Goal: Information Seeking & Learning: Learn about a topic

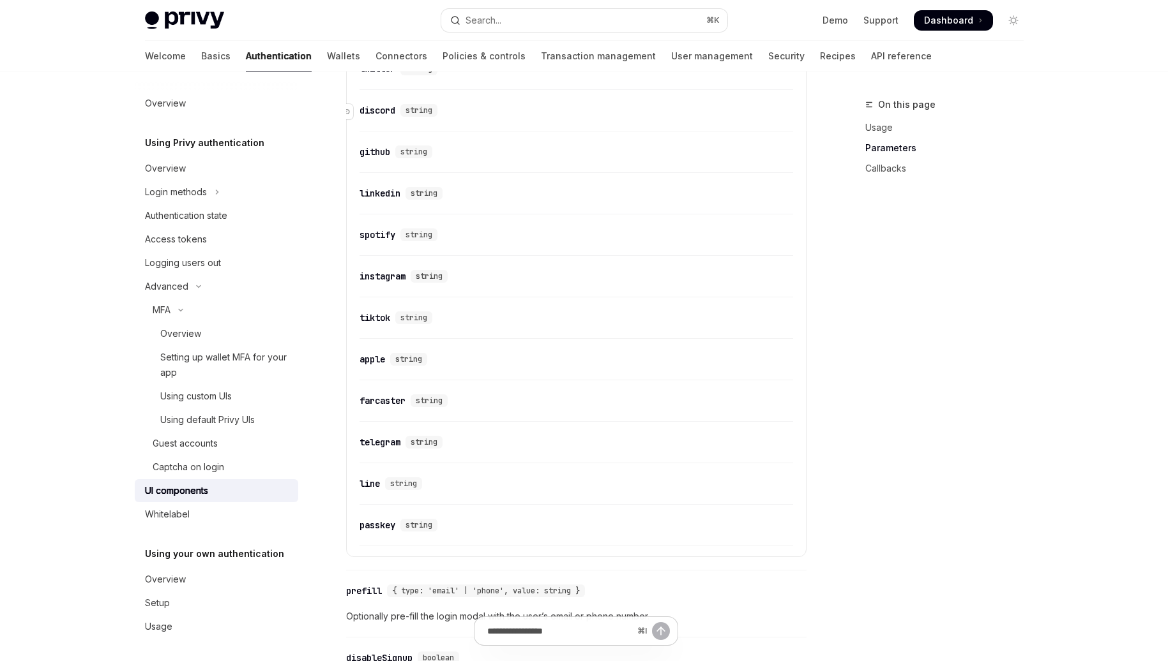
scroll to position [1345, 0]
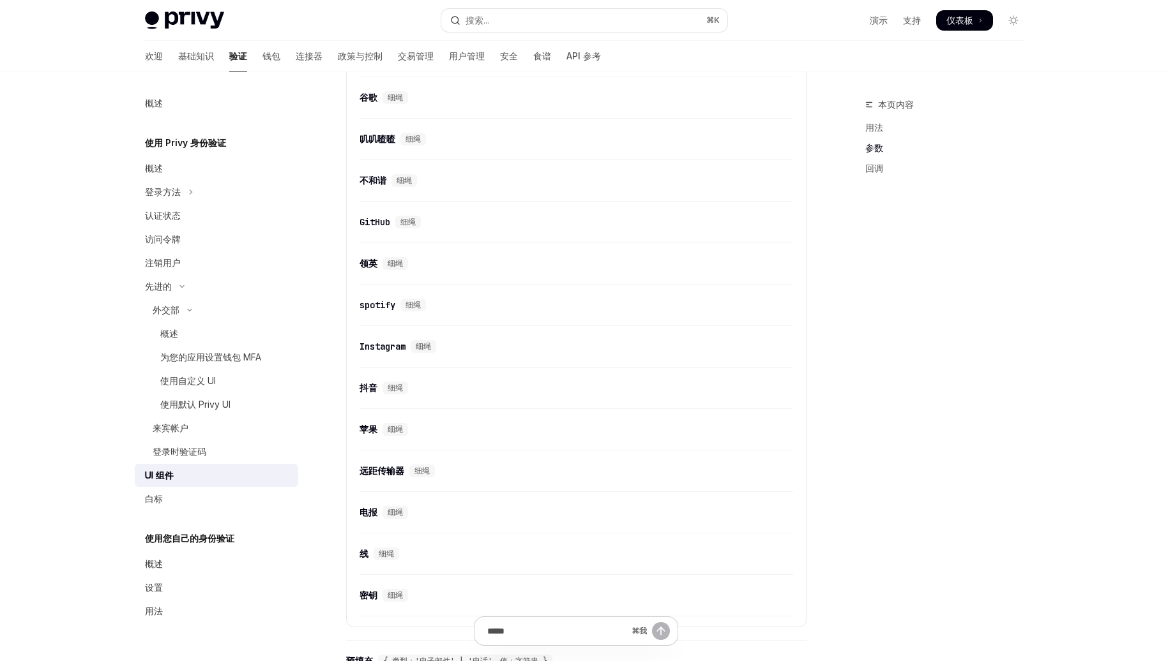
click at [493, 119] on div "​ 谷歌 细绳" at bounding box center [575, 101] width 433 height 35
click at [398, 60] on font "交易管理" at bounding box center [416, 55] width 36 height 11
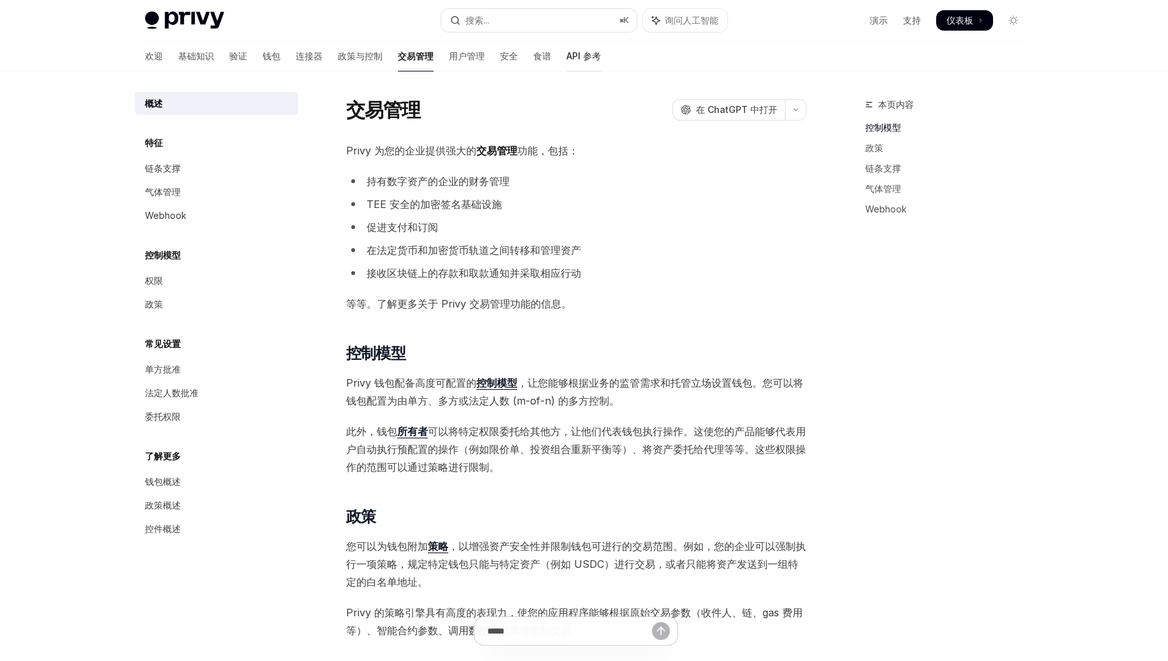
click at [566, 71] on div at bounding box center [583, 71] width 34 height 1
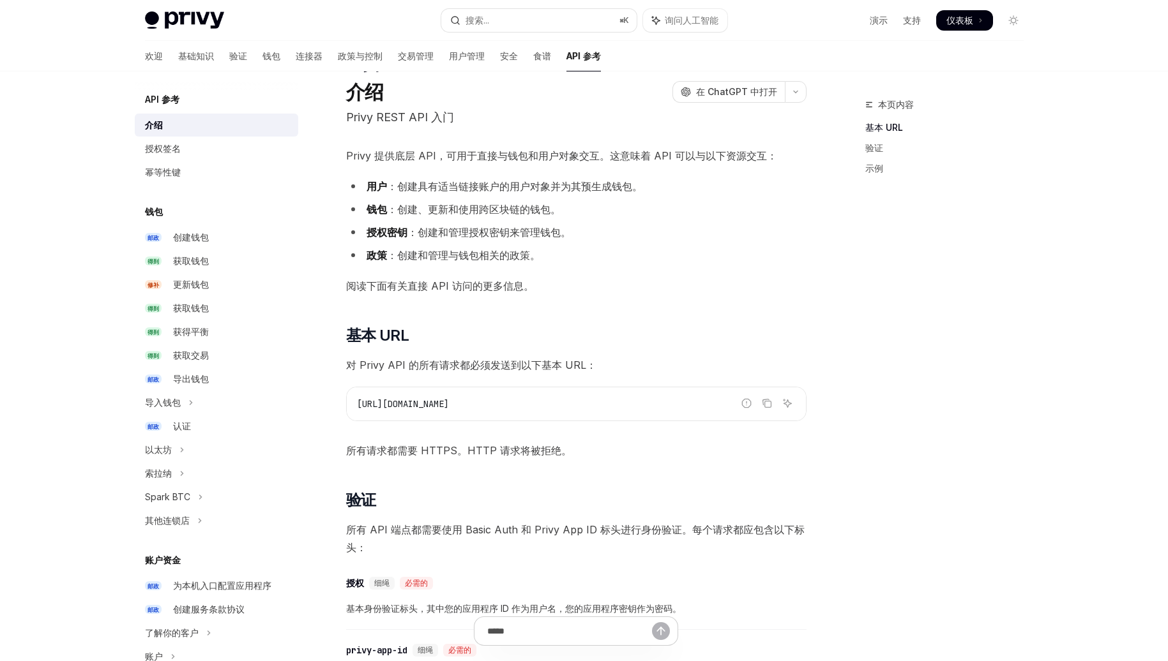
scroll to position [38, 0]
click at [208, 256] on font "获取钱包" at bounding box center [191, 260] width 36 height 11
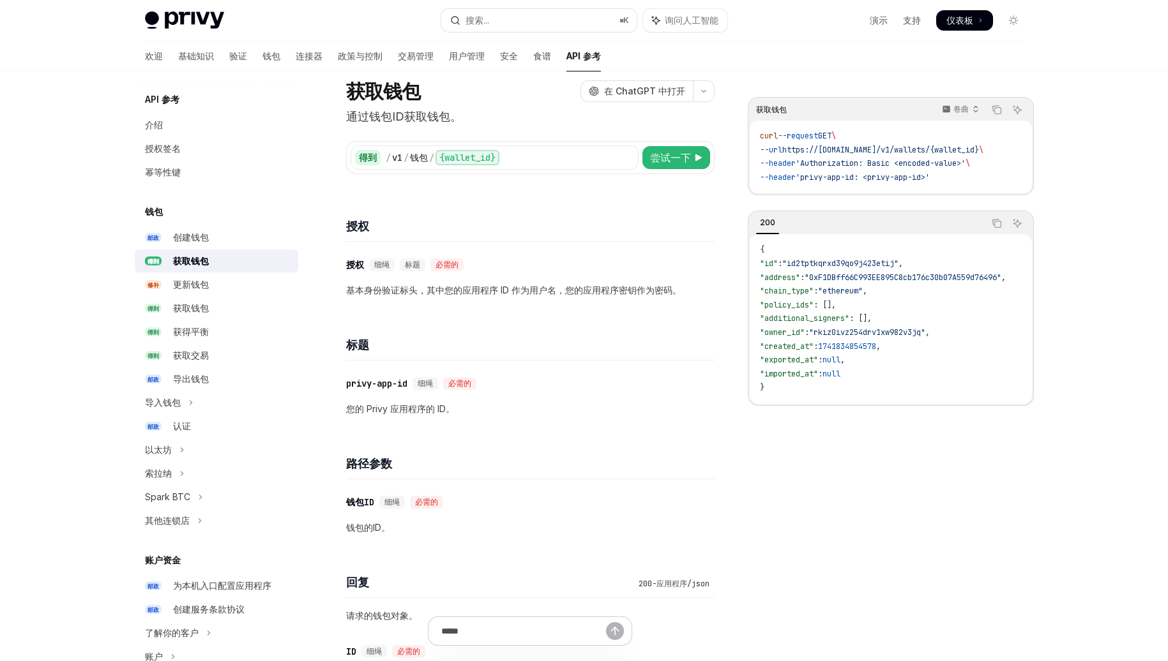
scroll to position [49, 0]
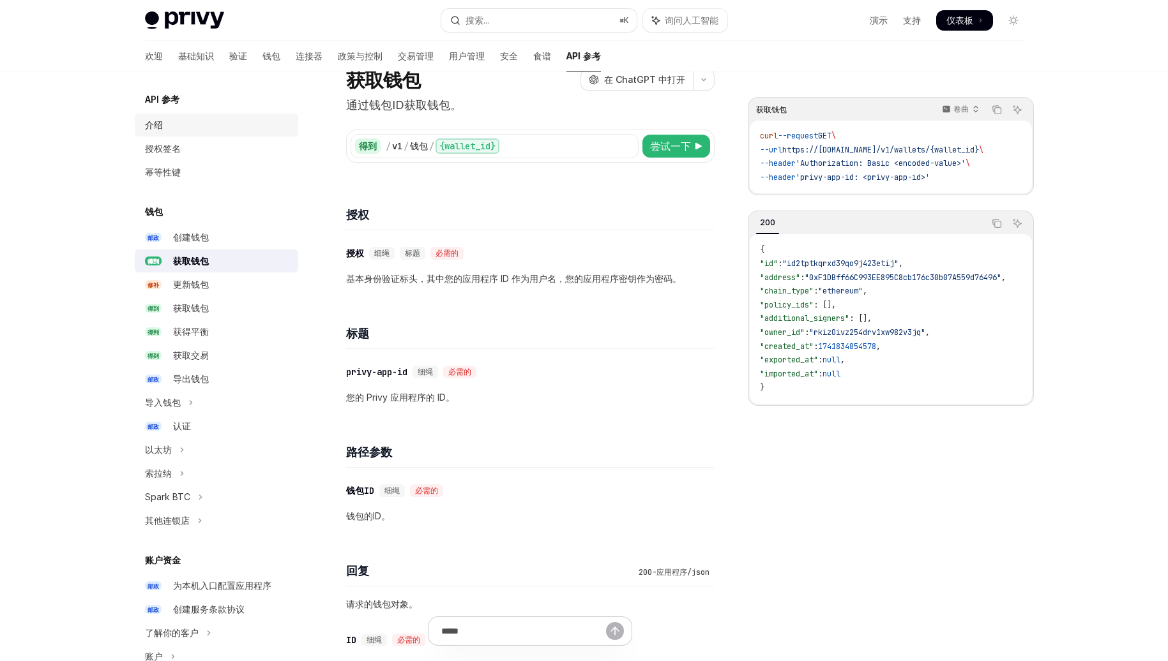
click at [176, 132] on div "介绍" at bounding box center [218, 124] width 146 height 15
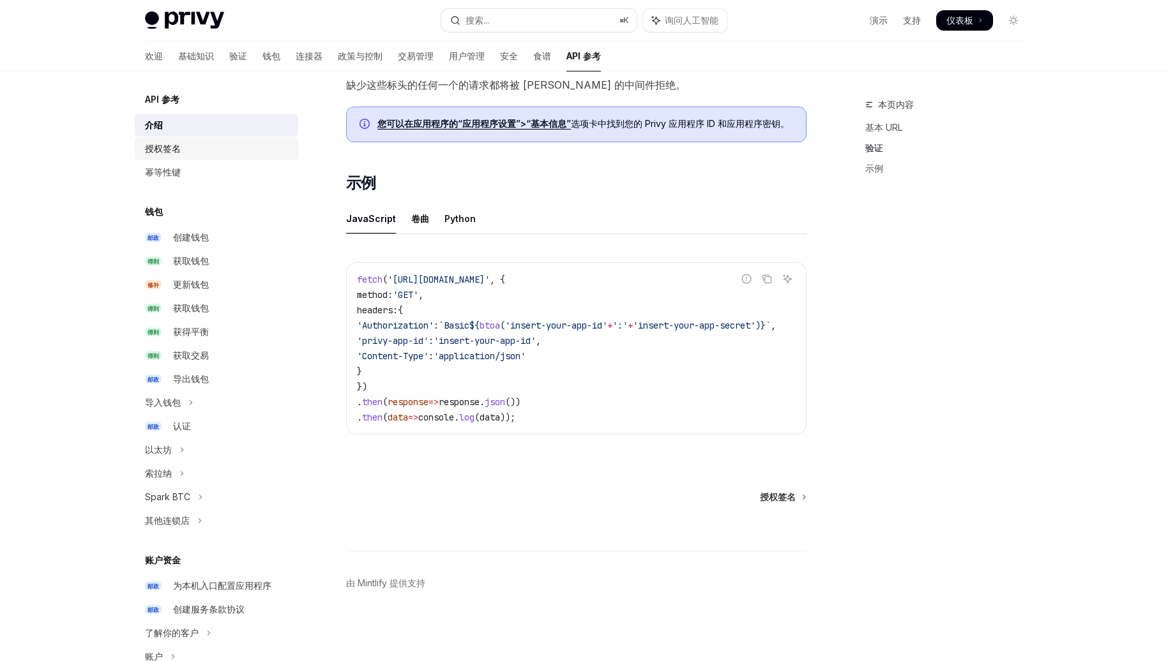
click at [205, 155] on div "授权签名" at bounding box center [218, 148] width 146 height 15
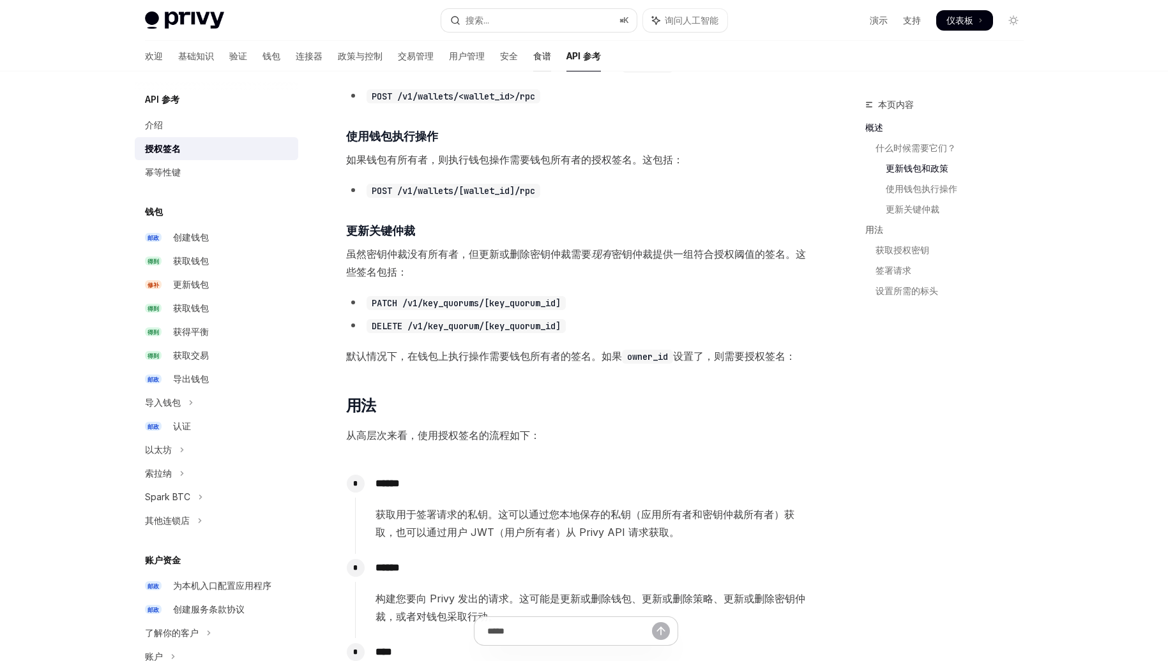
click at [533, 45] on link "食谱" at bounding box center [542, 56] width 18 height 31
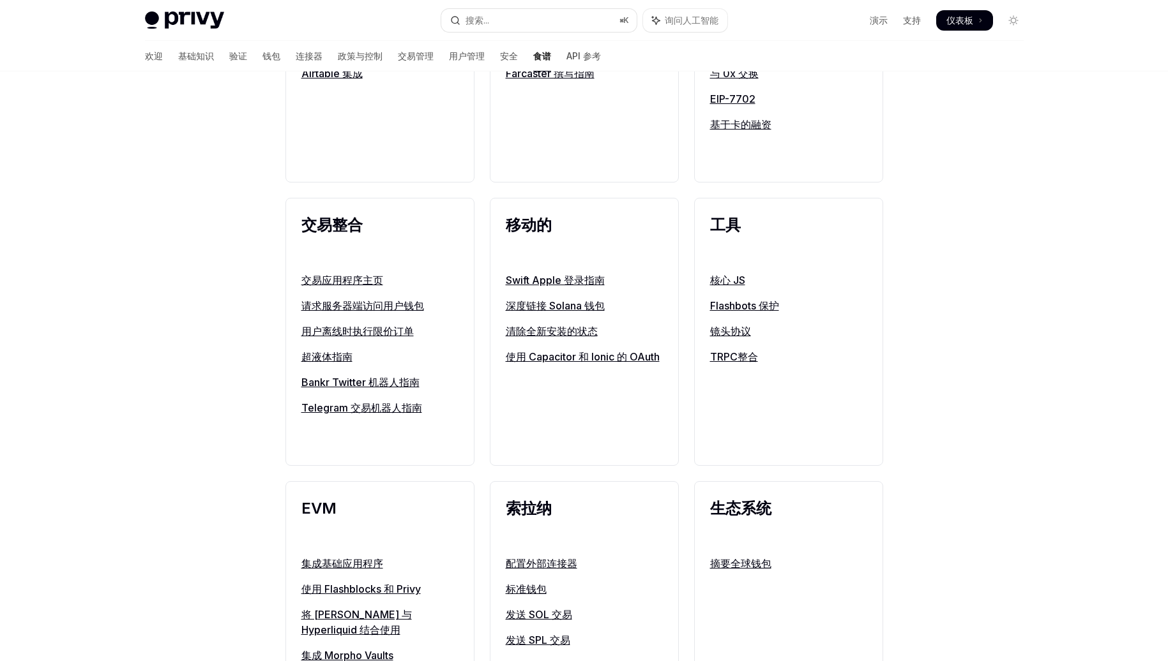
scroll to position [200, 0]
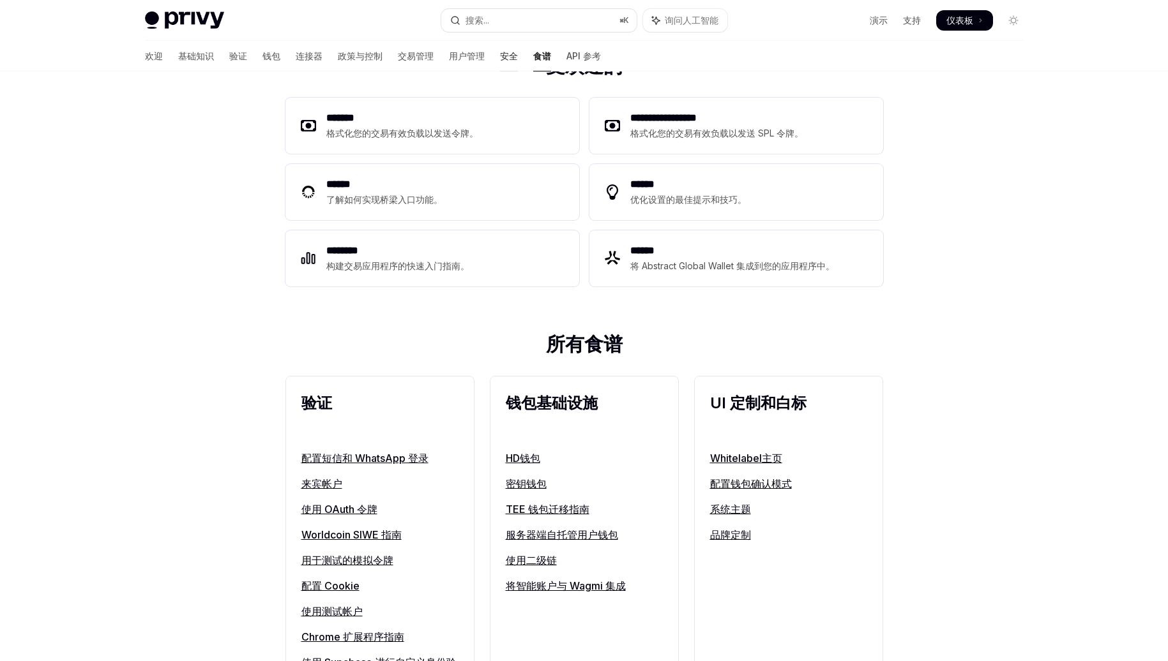
click at [500, 59] on font "安全" at bounding box center [509, 55] width 18 height 11
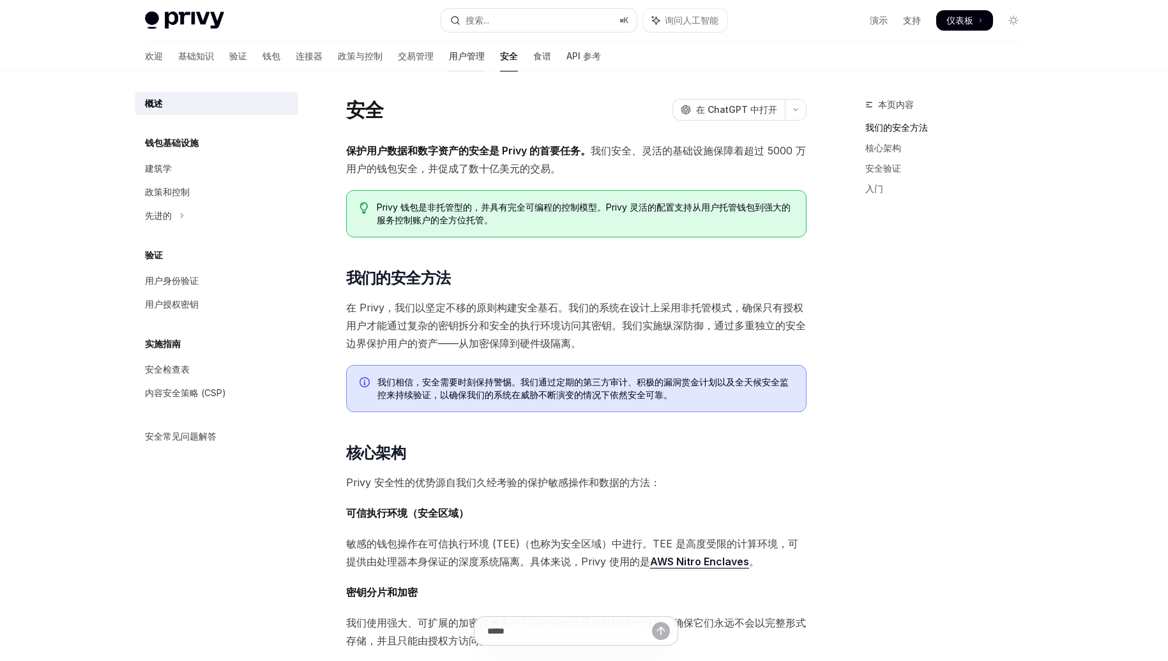
click at [449, 55] on font "用户管理" at bounding box center [467, 55] width 36 height 11
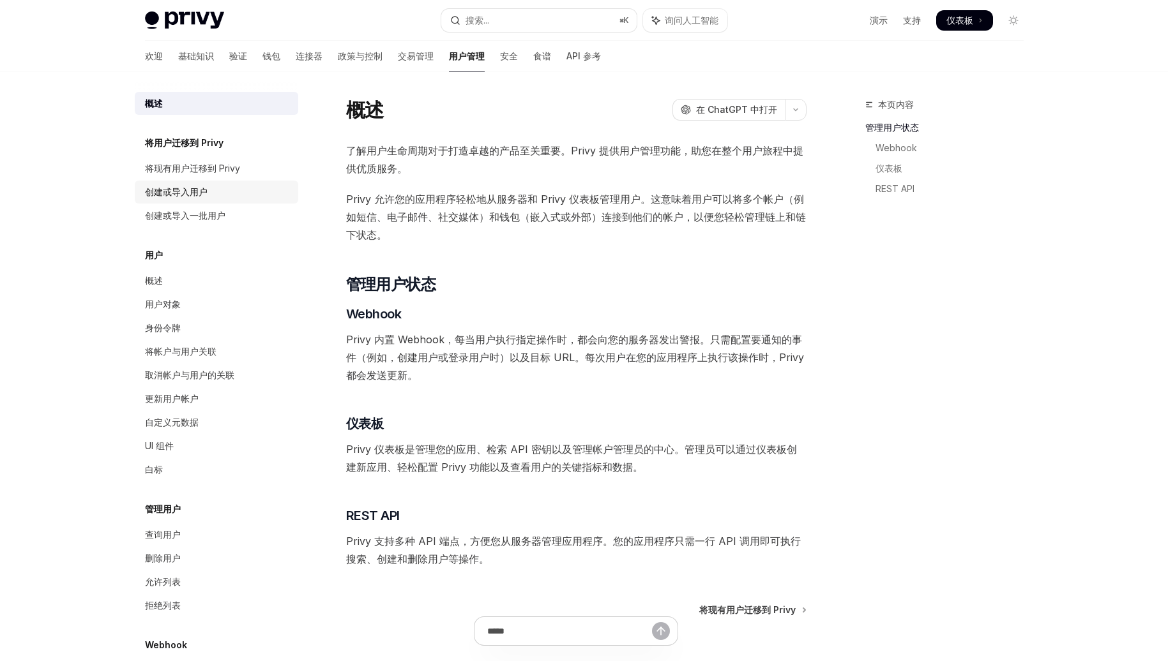
click at [195, 192] on font "创建或导入用户" at bounding box center [176, 191] width 63 height 11
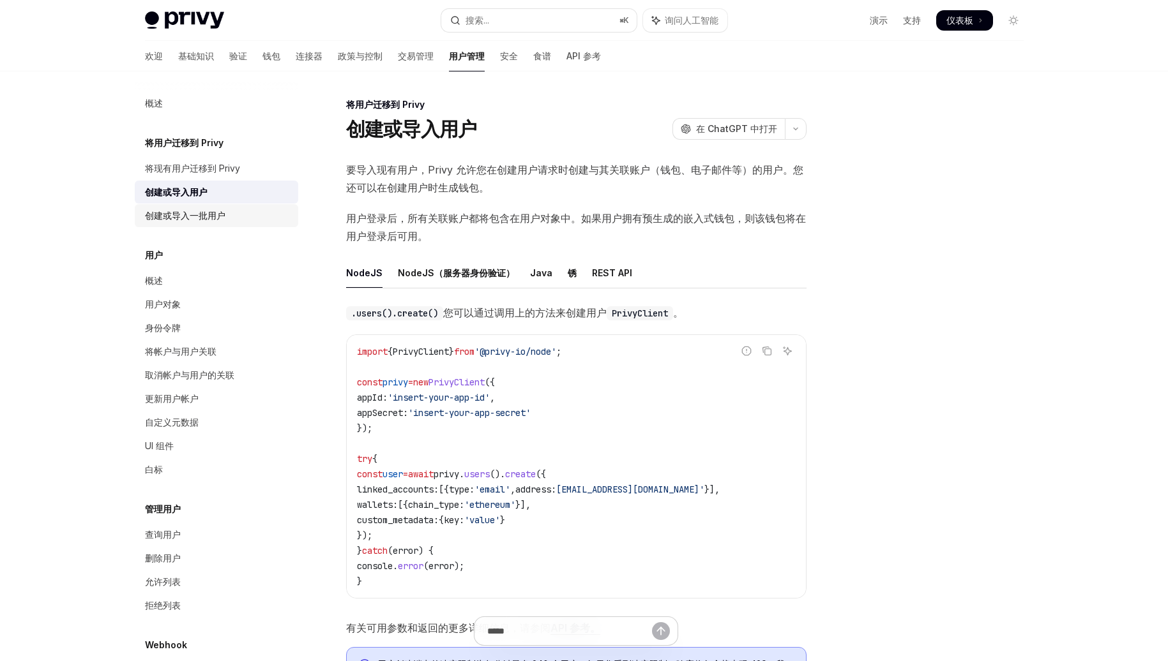
click at [196, 211] on font "创建或导入一批用户" at bounding box center [185, 215] width 80 height 11
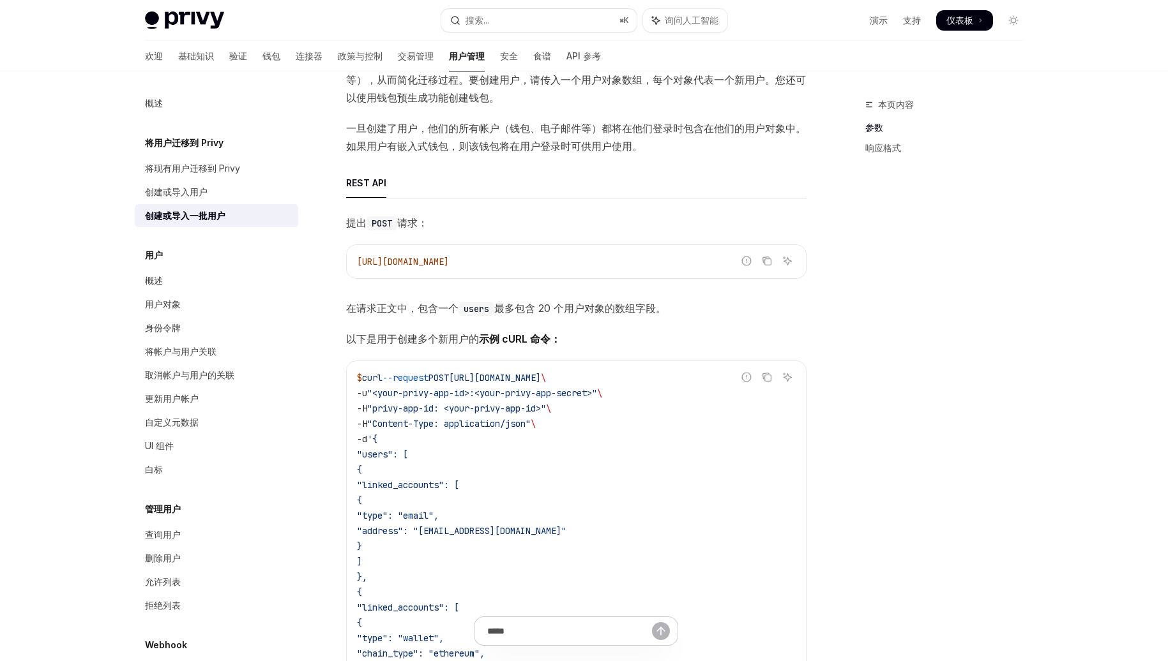
scroll to position [94, 0]
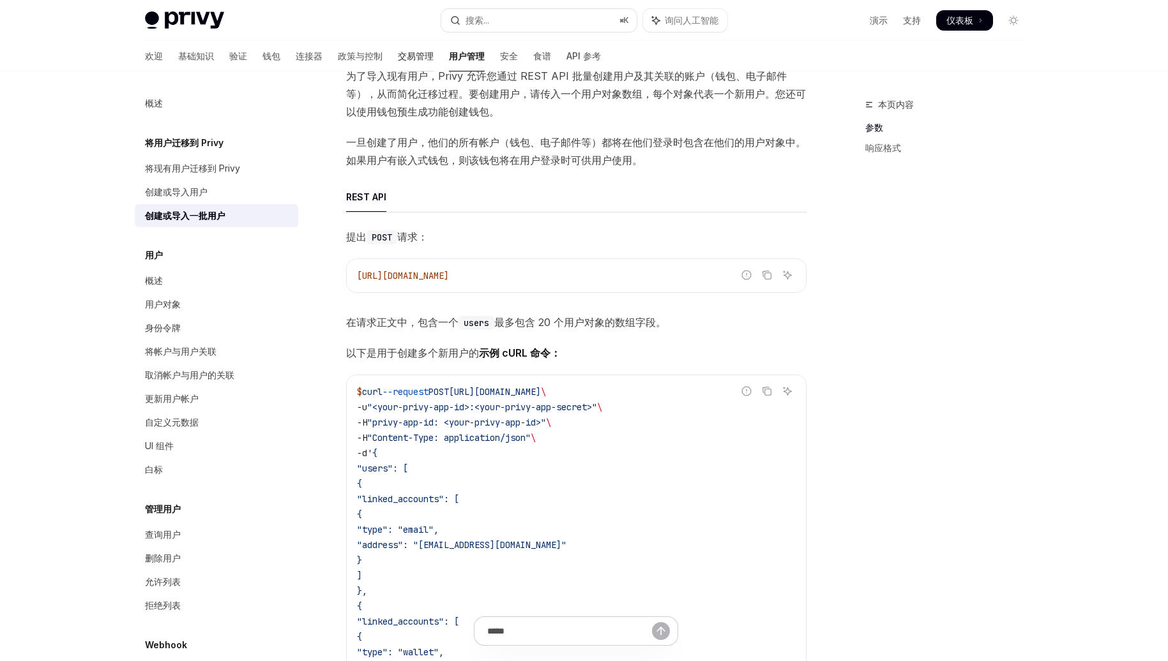
click at [398, 54] on font "交易管理" at bounding box center [416, 55] width 36 height 11
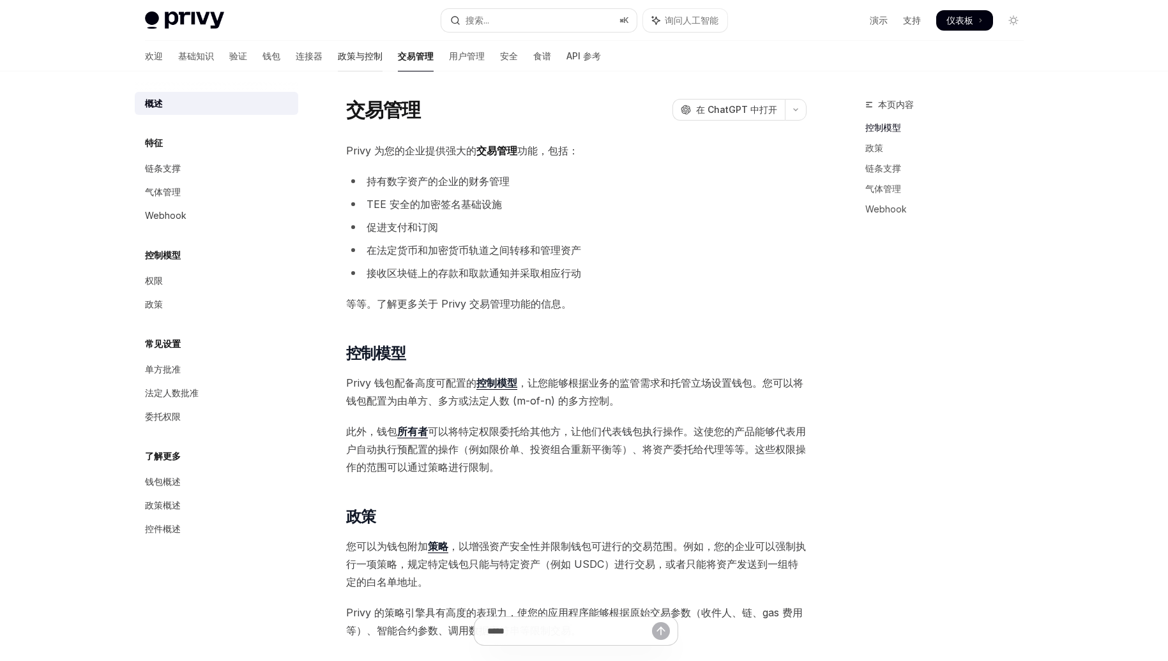
click at [341, 56] on font "政策与控制" at bounding box center [360, 55] width 45 height 11
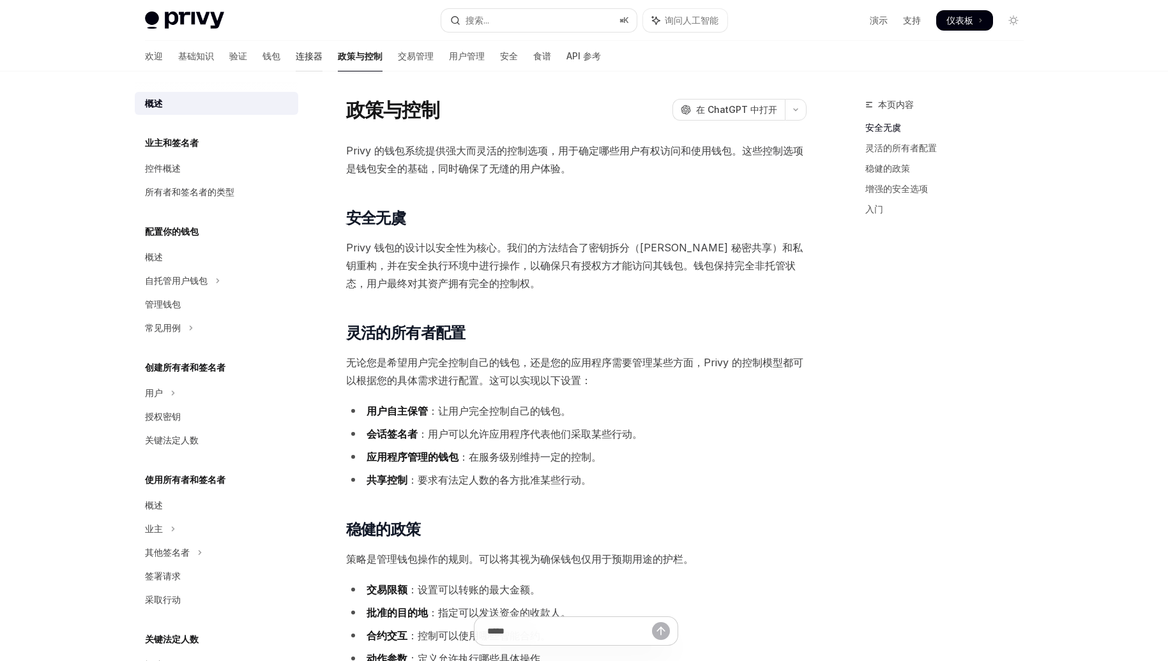
click at [296, 61] on font "连接器" at bounding box center [309, 55] width 27 height 11
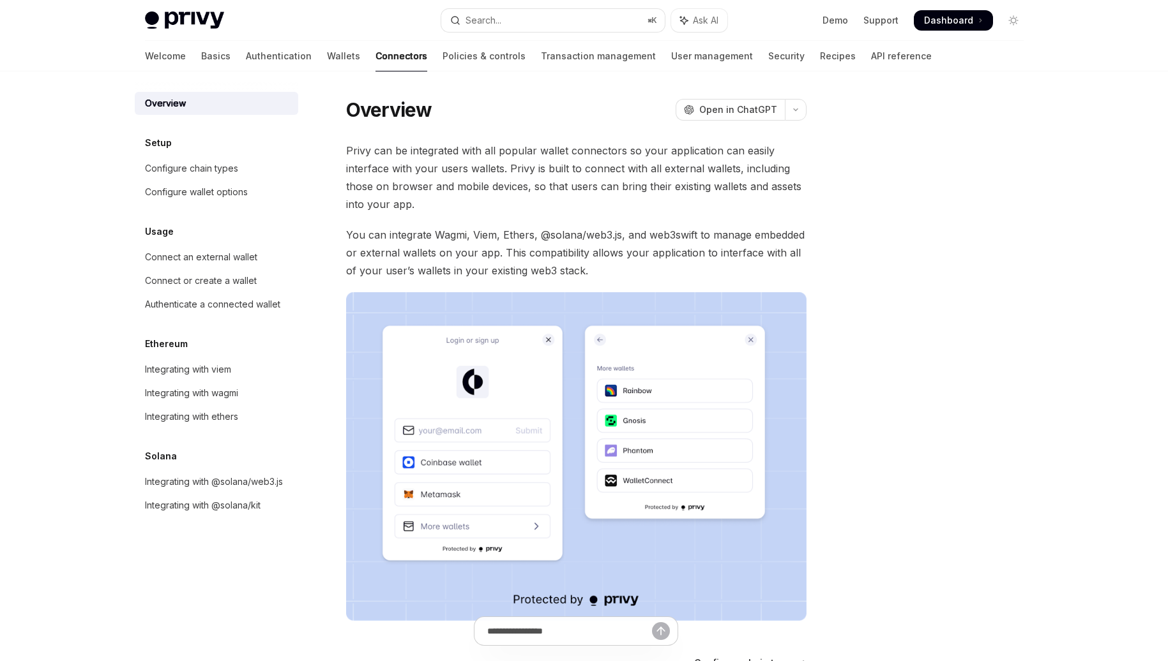
click at [327, 61] on link "Wallets" at bounding box center [343, 56] width 33 height 31
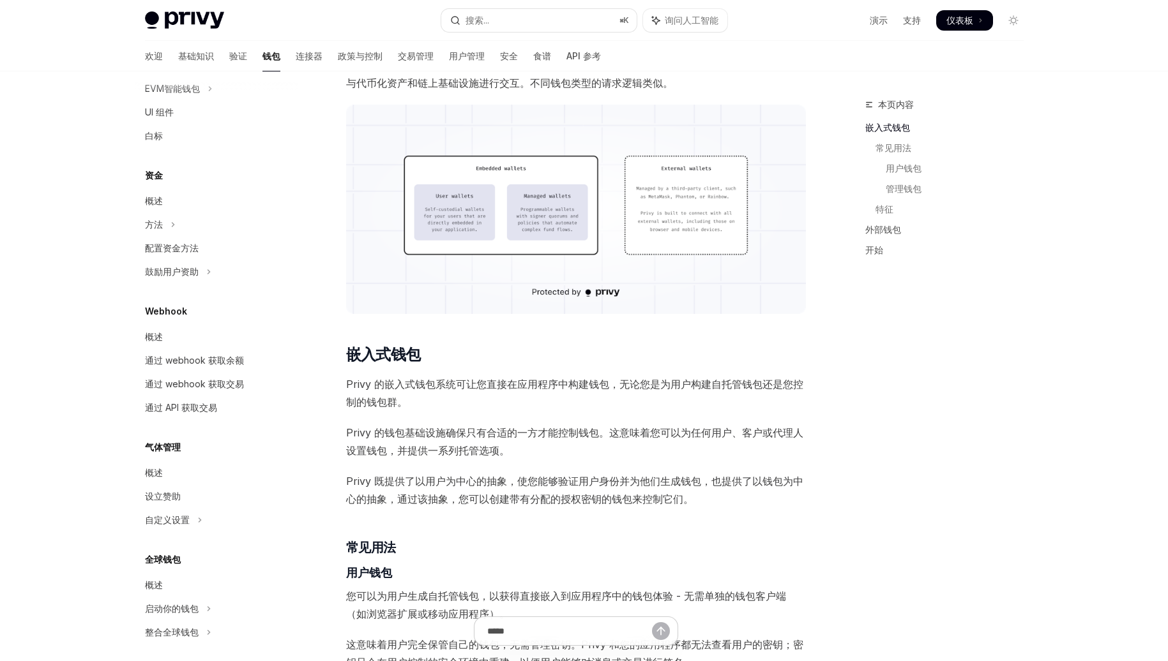
scroll to position [419, 0]
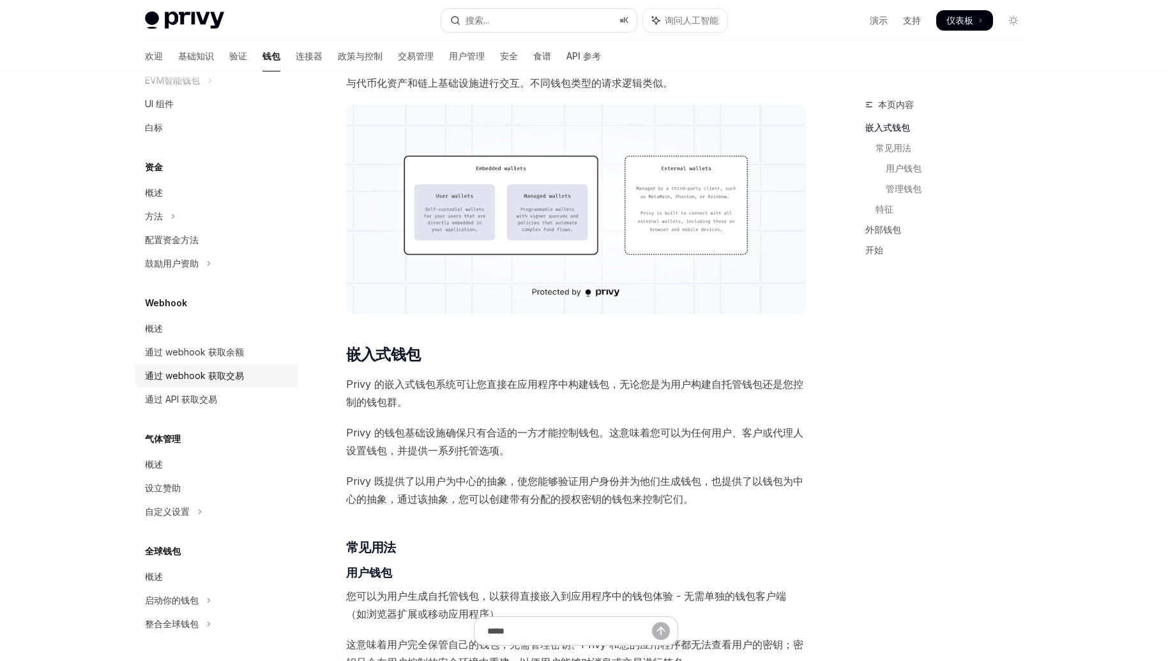
click at [228, 386] on link "通过 webhook 获取交易" at bounding box center [216, 376] width 163 height 23
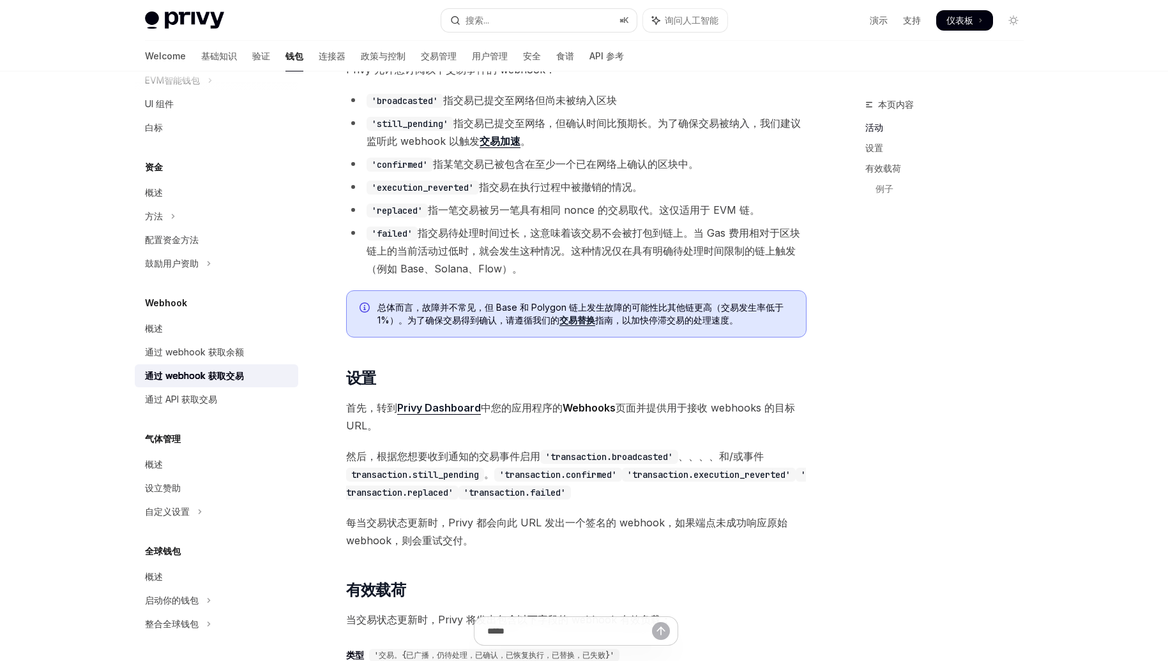
scroll to position [328, 0]
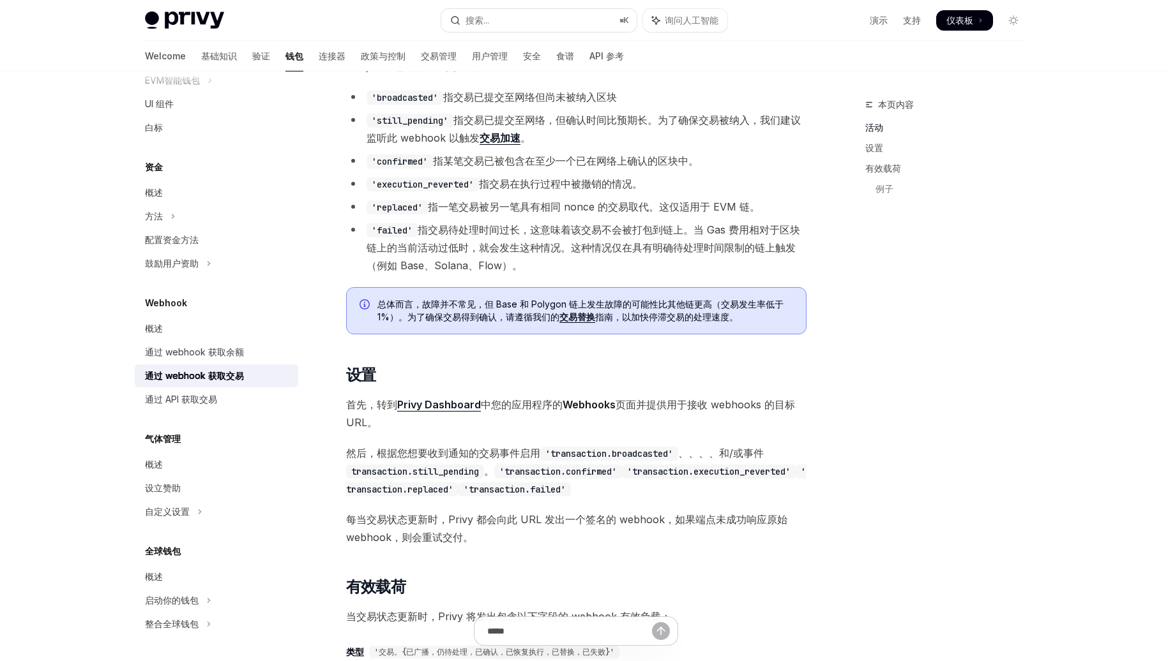
click at [504, 144] on font "交易加速" at bounding box center [499, 138] width 41 height 13
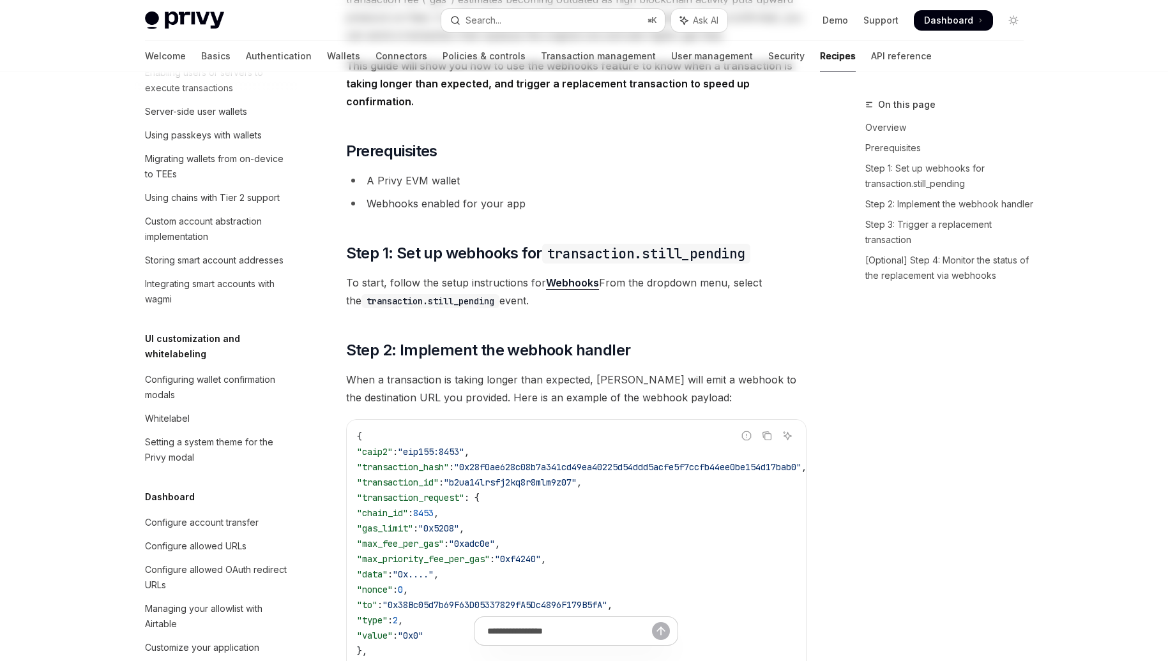
type textarea "*"
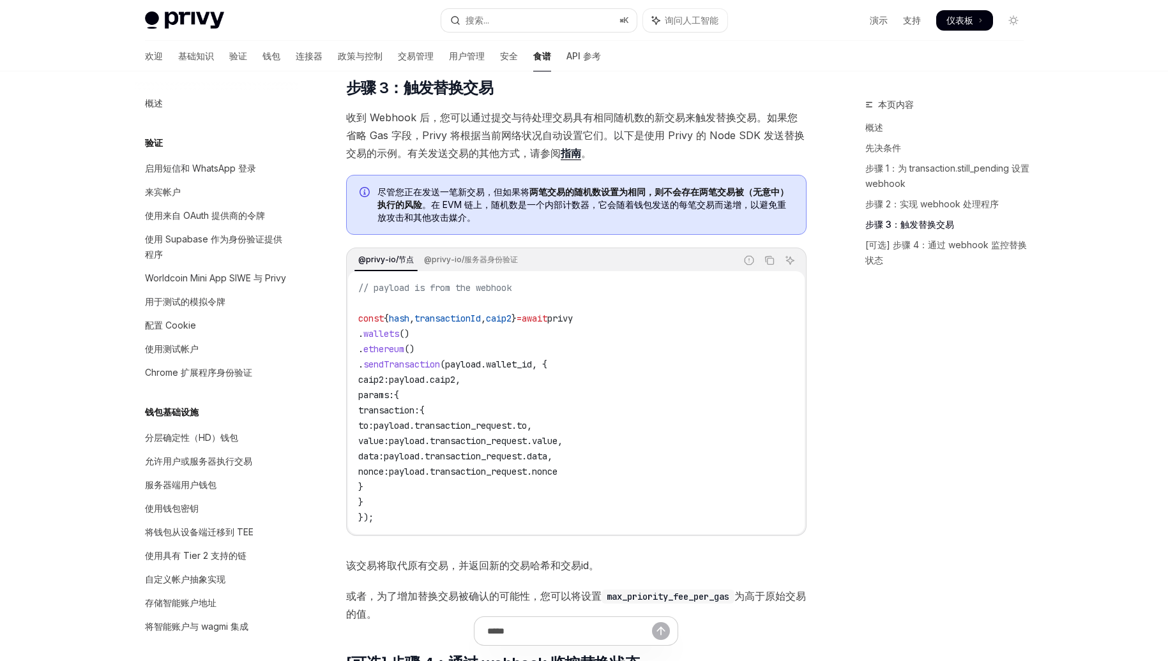
scroll to position [793, 0]
